Goal: Check status

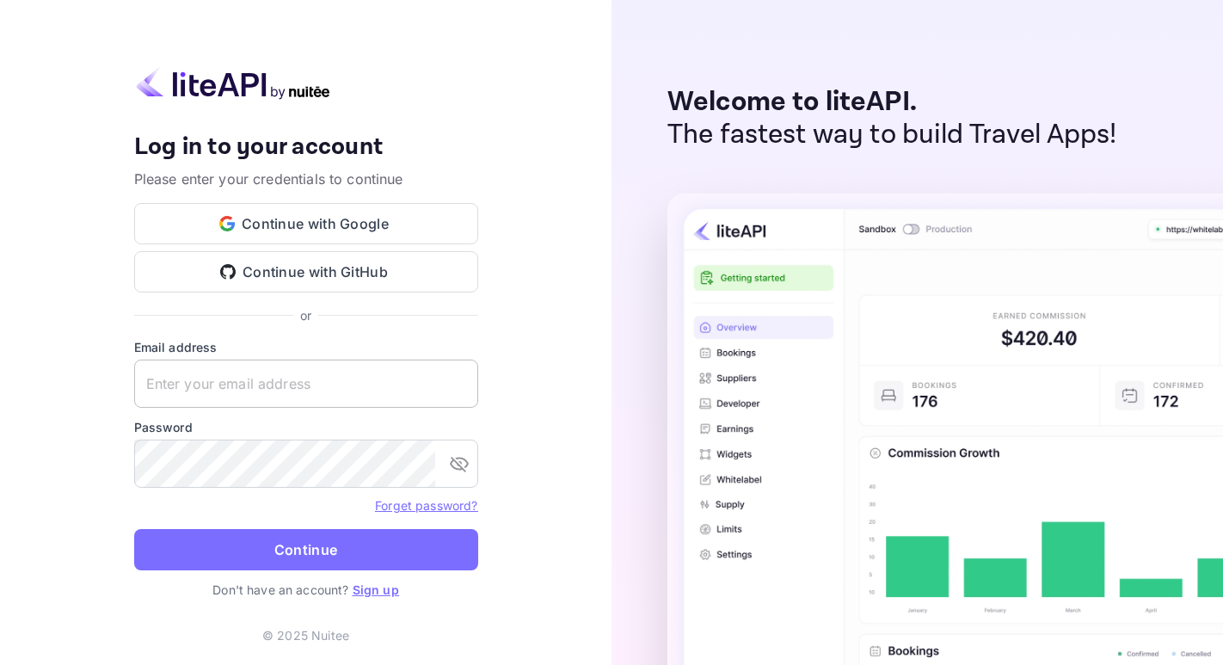
click at [236, 390] on input "text" at bounding box center [306, 384] width 344 height 48
paste input "[EMAIL_ADDRESS][DOMAIN_NAME]"
type input "[EMAIL_ADDRESS][DOMAIN_NAME]"
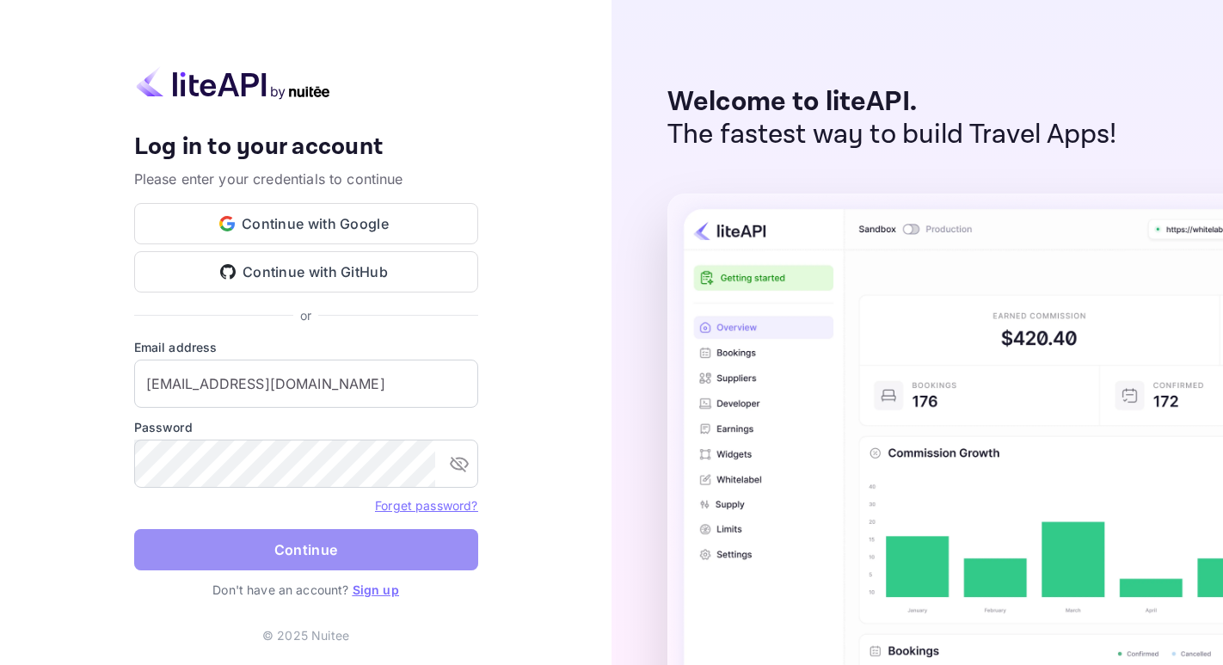
click at [243, 564] on button "Continue" at bounding box center [306, 549] width 344 height 41
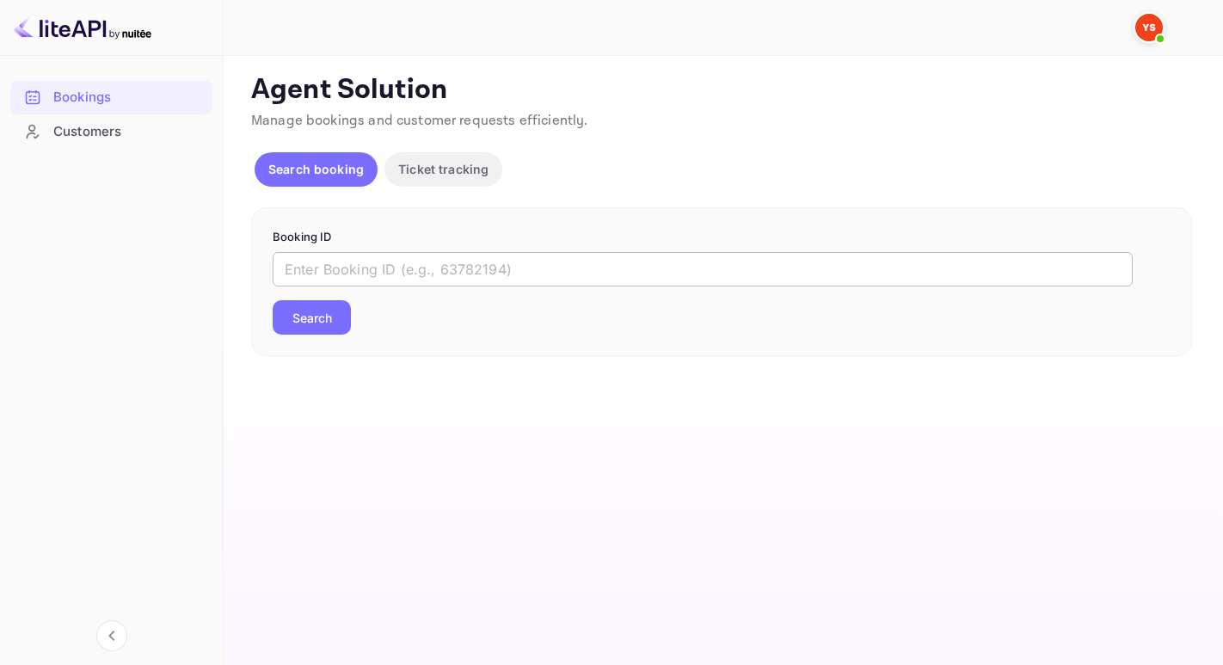
click at [432, 266] on input "text" at bounding box center [703, 269] width 860 height 34
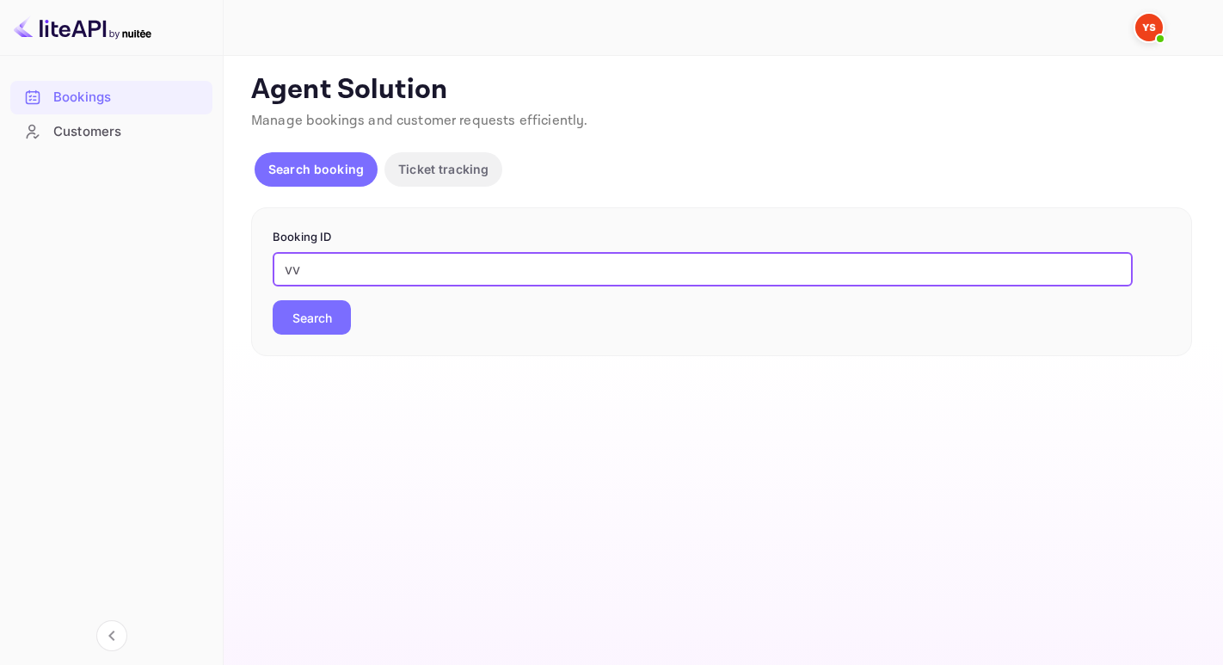
type input "v"
paste input "YA-7547-1210-9231"
type input "YA-7547-1210-9231"
click at [273, 300] on button "Search" at bounding box center [312, 317] width 78 height 34
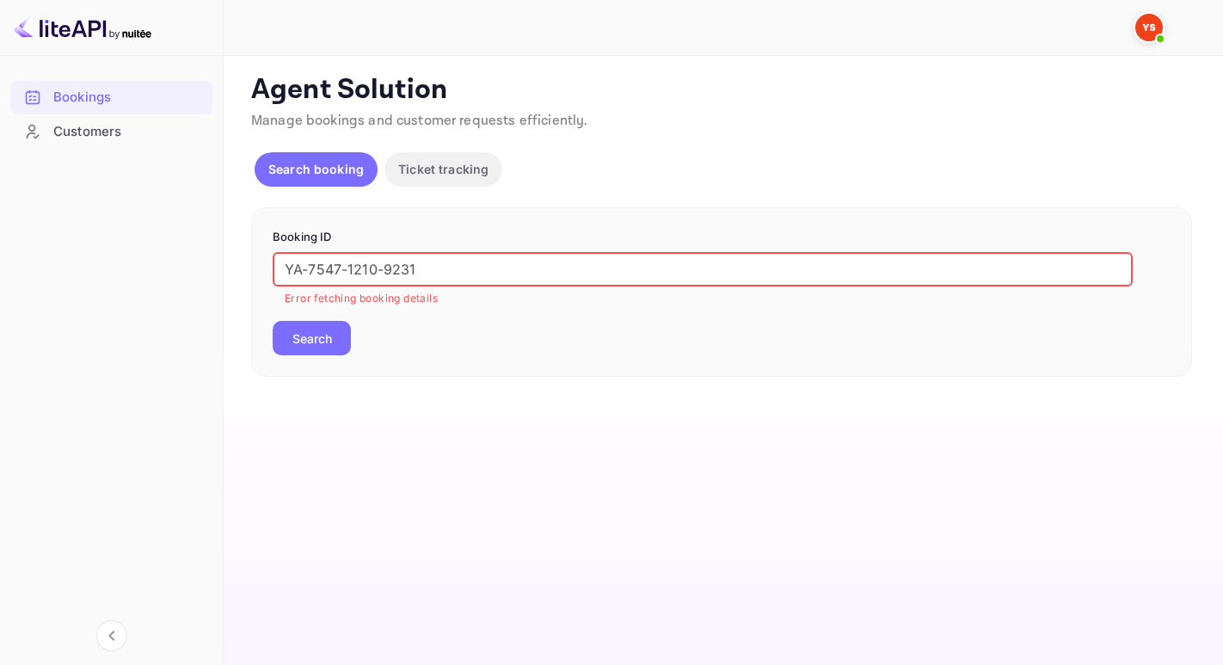
drag, startPoint x: 368, startPoint y: 255, endPoint x: 274, endPoint y: 234, distance: 96.2
click at [279, 237] on form "Booking ID YA-7547-1210-9231 ​ Error fetching booking details Search" at bounding box center [722, 292] width 898 height 126
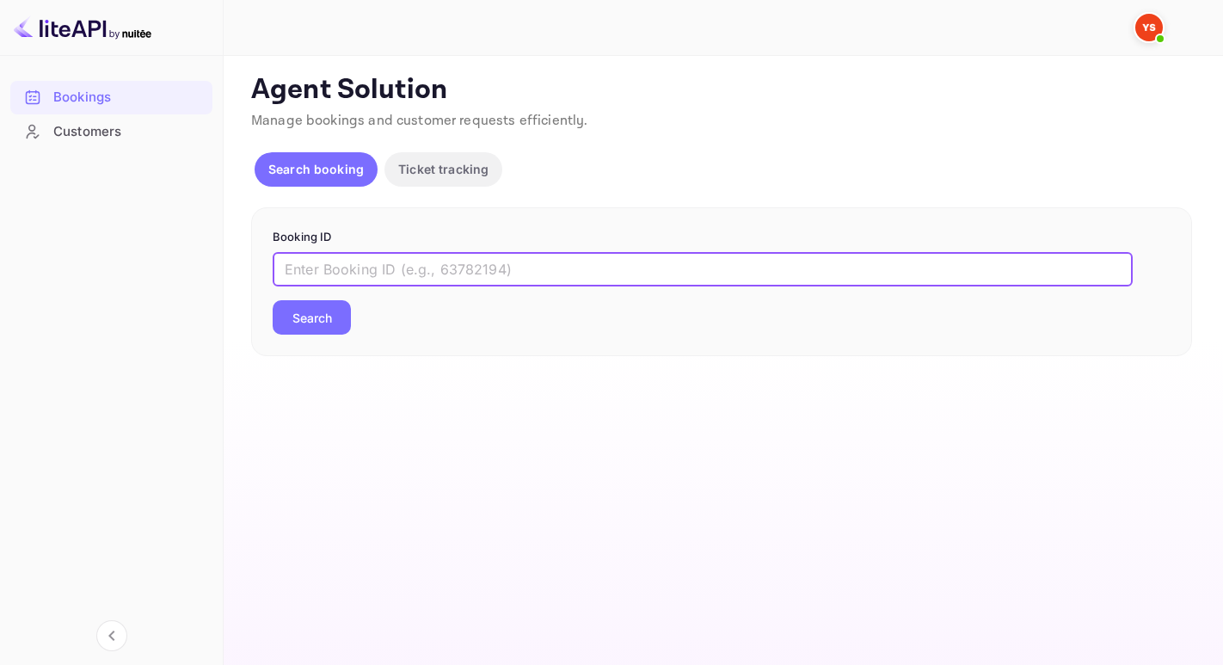
paste input "9833031"
click at [273, 300] on button "Search" at bounding box center [312, 317] width 78 height 34
type input "9833031"
click at [273, 300] on button "Search" at bounding box center [312, 317] width 78 height 34
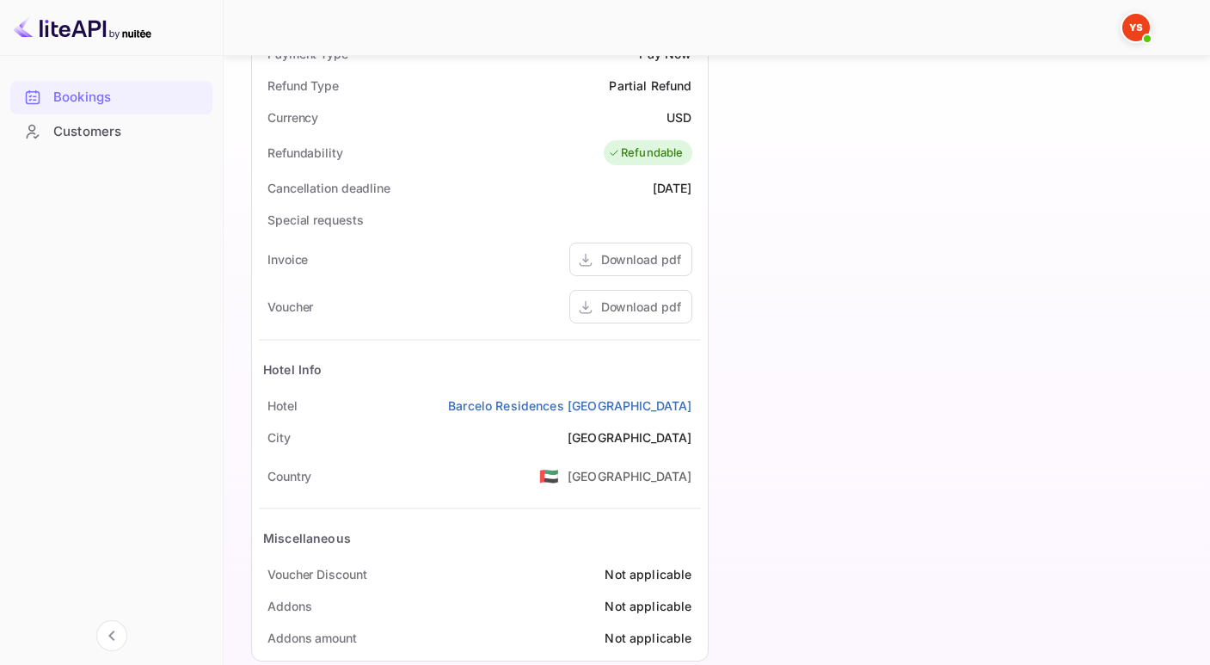
scroll to position [245, 0]
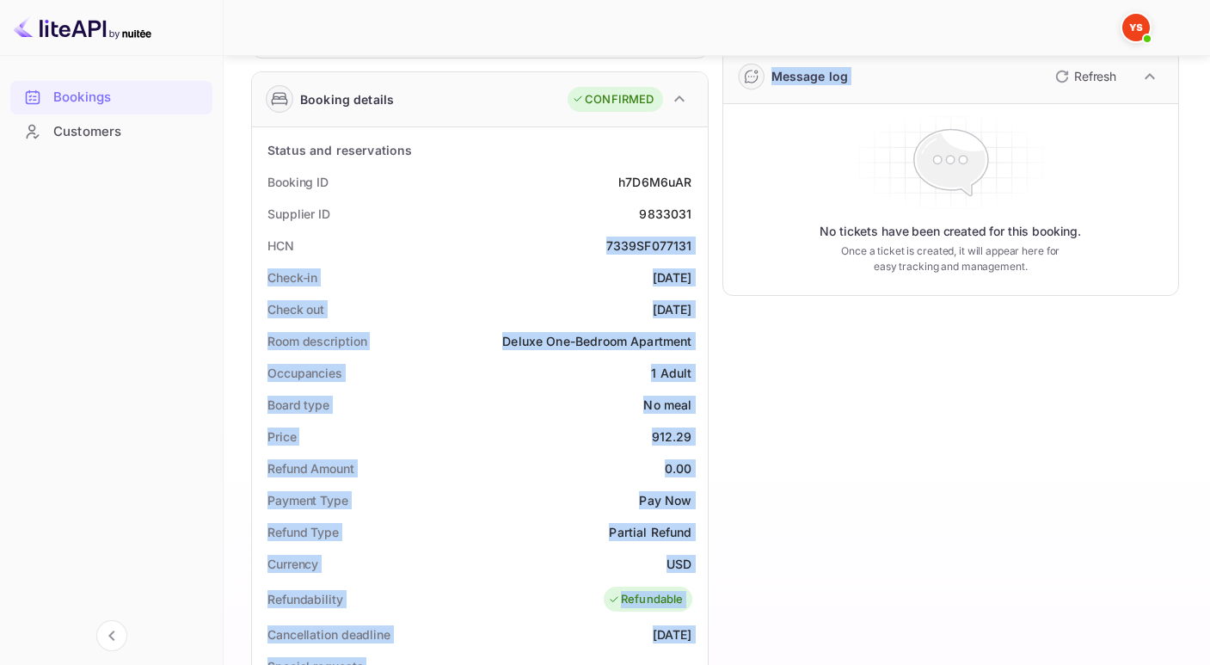
drag, startPoint x: 606, startPoint y: 235, endPoint x: 772, endPoint y: 237, distance: 166.0
click at [772, 237] on div "Guest information Full name [PERSON_NAME] Nationality 🇰🇿 [DEMOGRAPHIC_DATA] Ema…" at bounding box center [708, 493] width 942 height 1254
click at [613, 254] on div "7339SF077131" at bounding box center [649, 246] width 86 height 18
